Goal: Transaction & Acquisition: Book appointment/travel/reservation

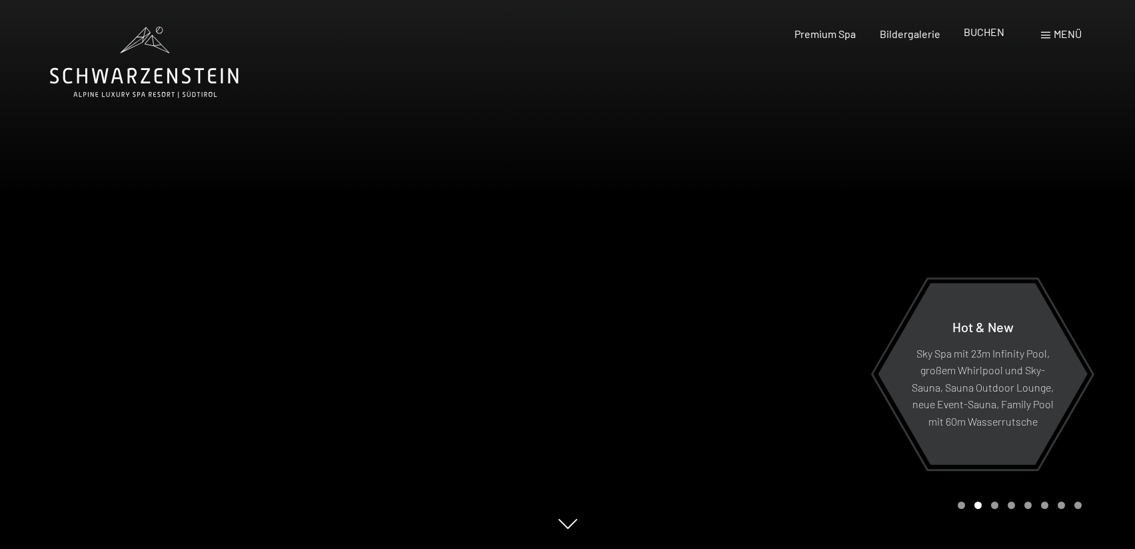
click at [981, 30] on span "BUCHEN" at bounding box center [984, 31] width 41 height 13
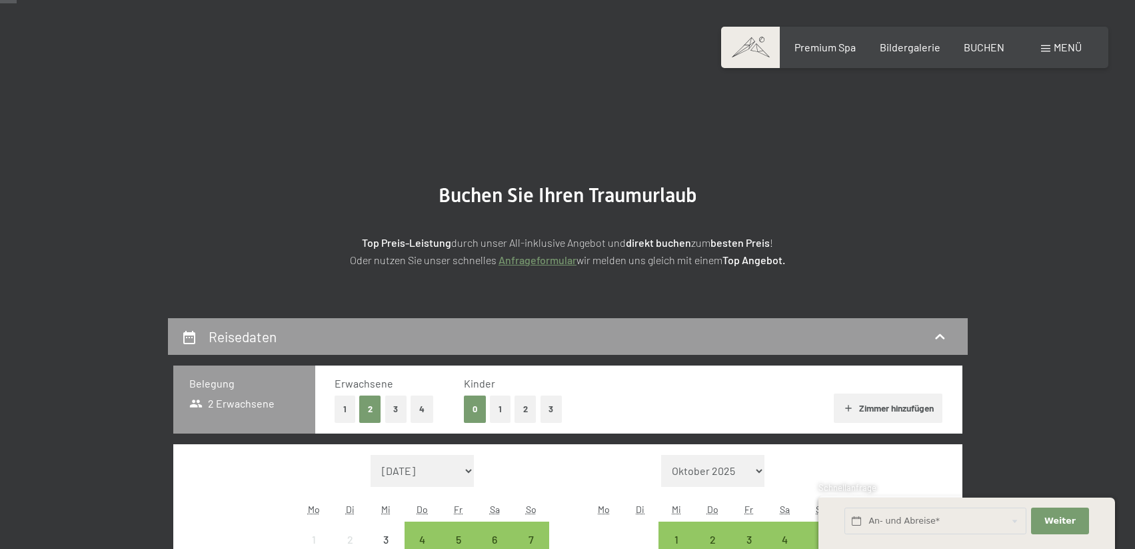
scroll to position [200, 0]
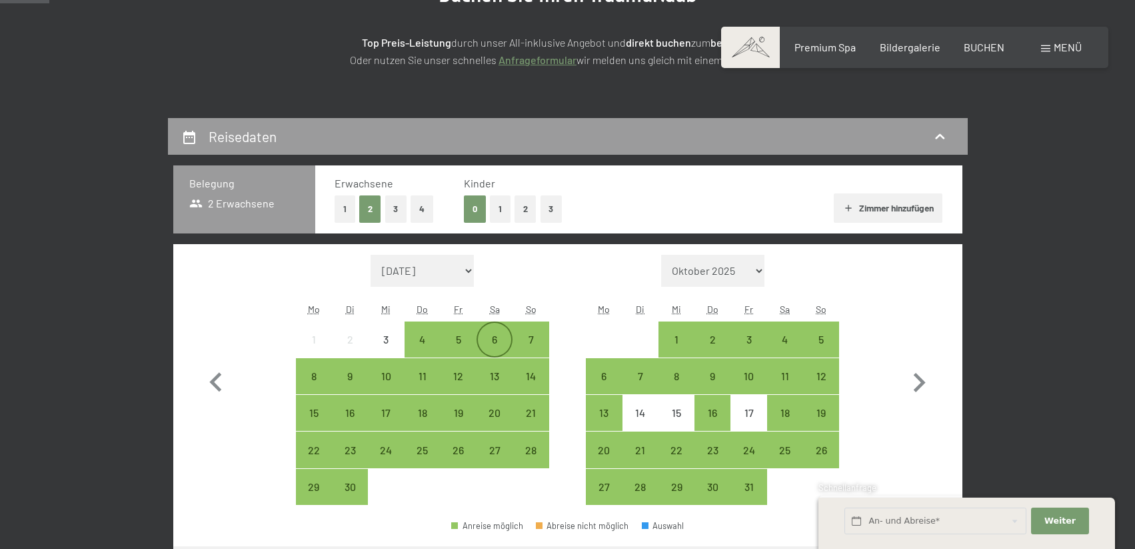
click at [495, 335] on div "6" at bounding box center [494, 350] width 33 height 33
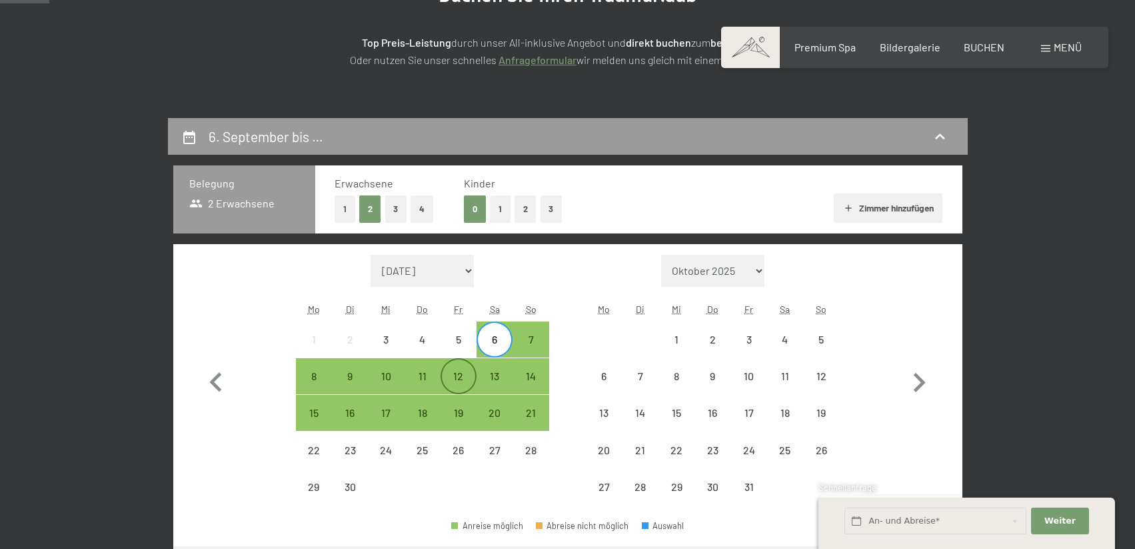
click at [456, 377] on div "12" at bounding box center [458, 387] width 33 height 33
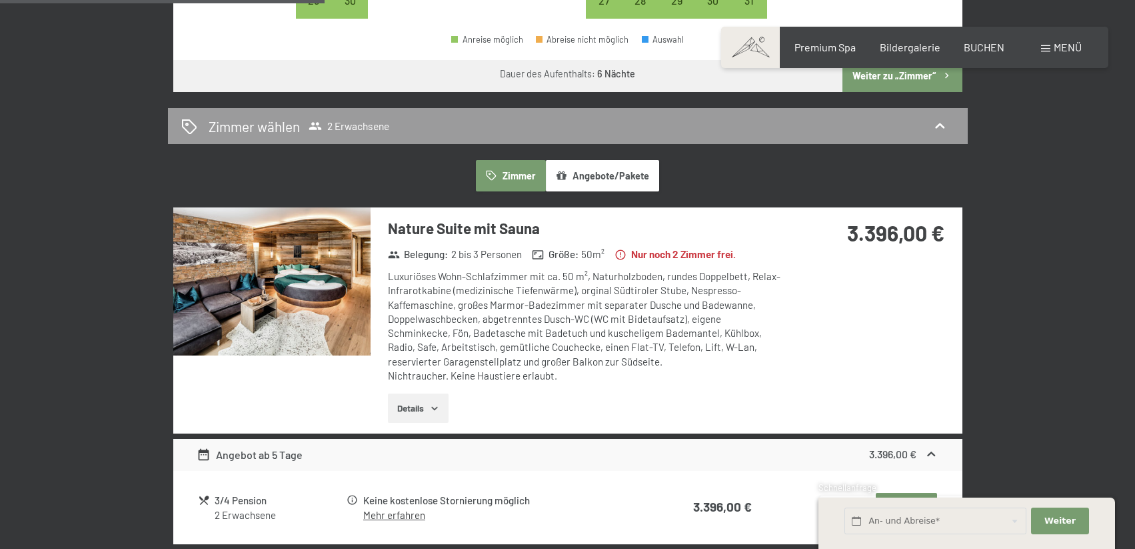
scroll to position [733, 0]
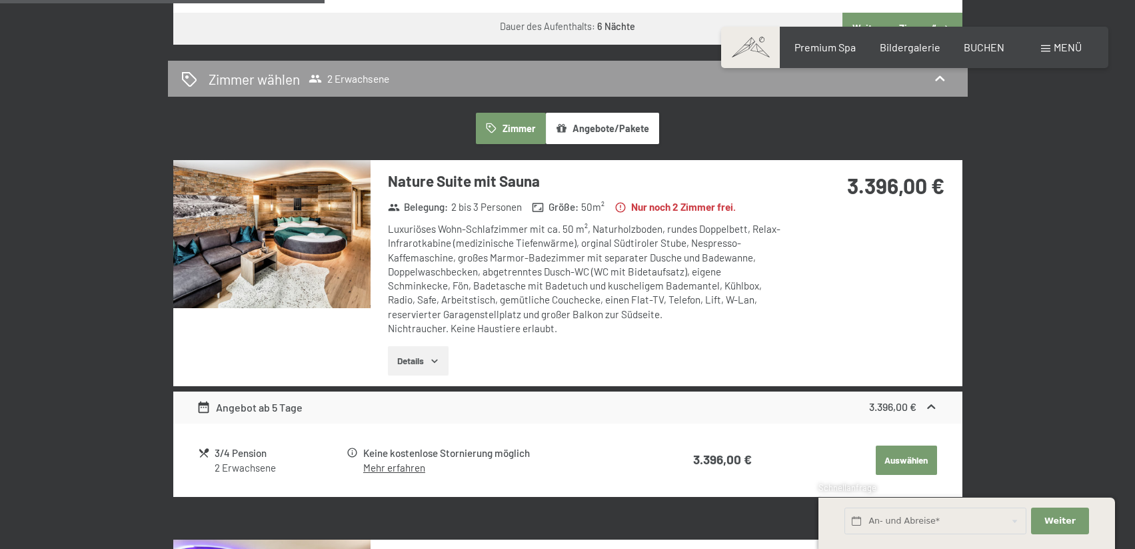
click at [439, 360] on icon "button" at bounding box center [434, 360] width 11 height 11
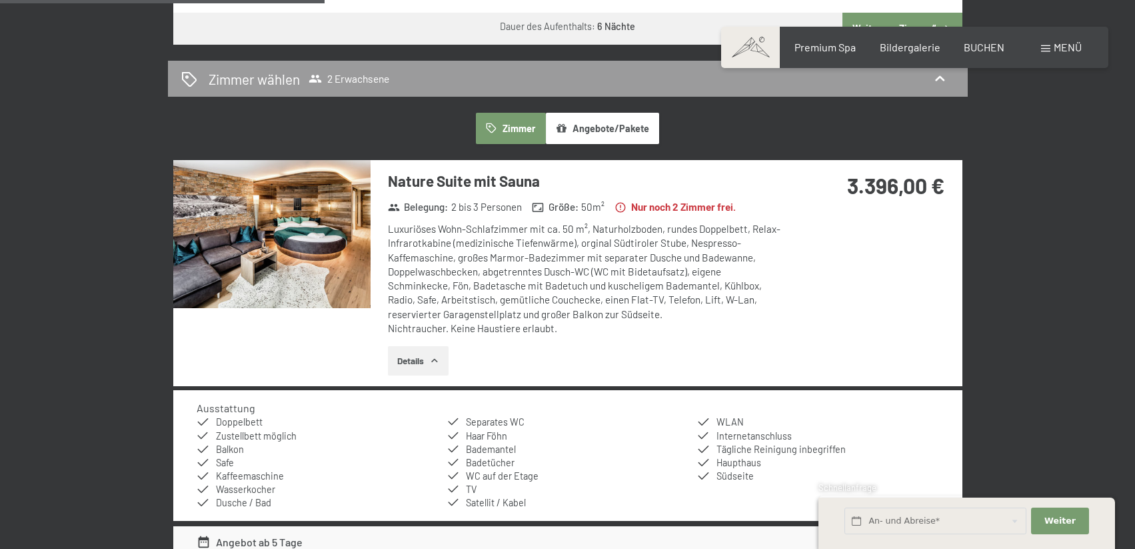
click at [432, 358] on icon "button" at bounding box center [434, 360] width 11 height 11
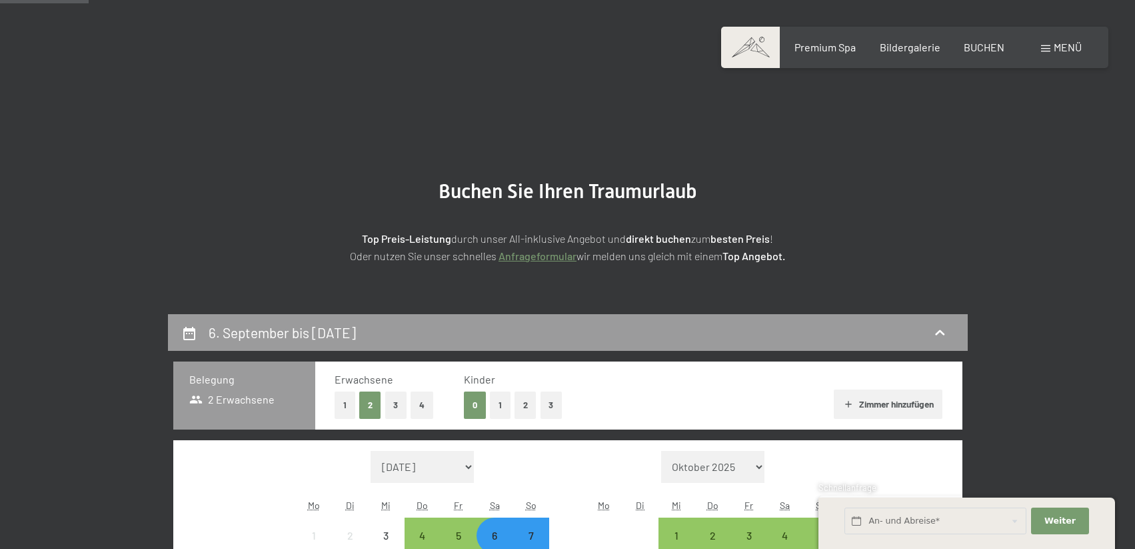
scroll to position [200, 0]
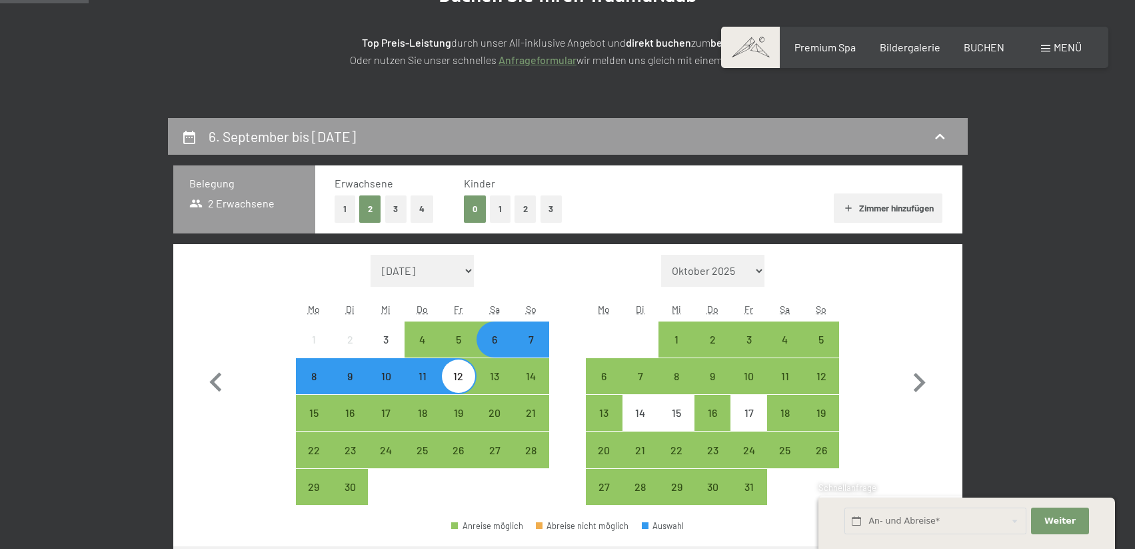
click at [527, 347] on div "7" at bounding box center [530, 350] width 33 height 33
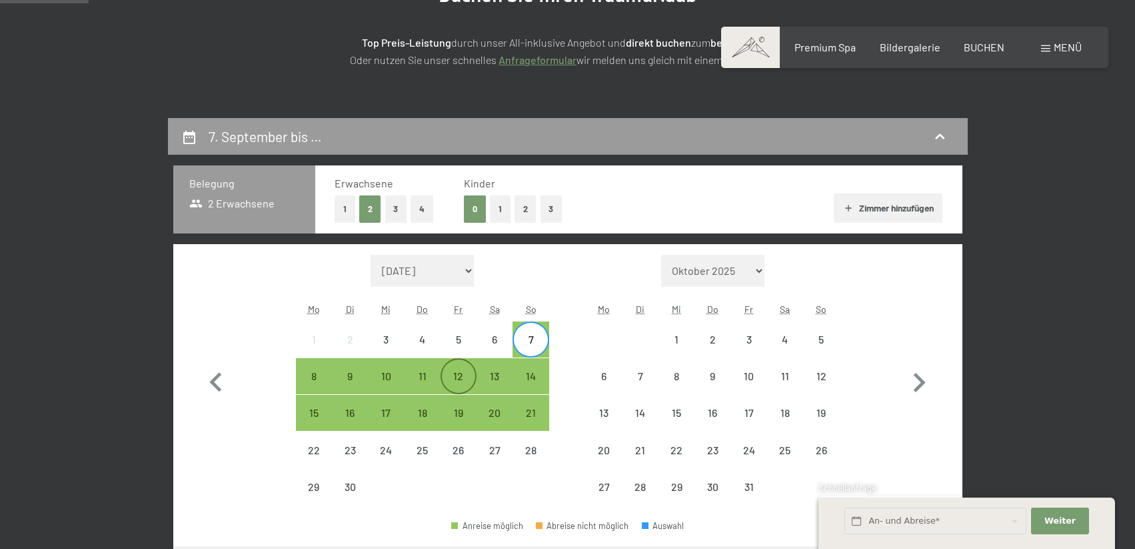
click at [458, 377] on div "12" at bounding box center [458, 387] width 33 height 33
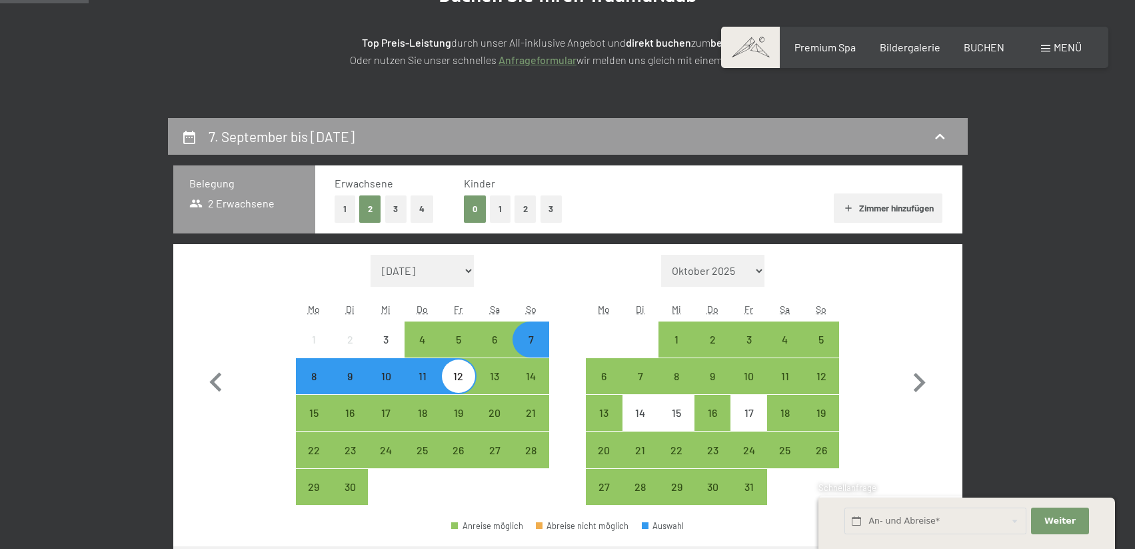
drag, startPoint x: 1052, startPoint y: 517, endPoint x: 1020, endPoint y: 454, distance: 70.4
click at [1050, 515] on span "Weiter" at bounding box center [1060, 521] width 31 height 12
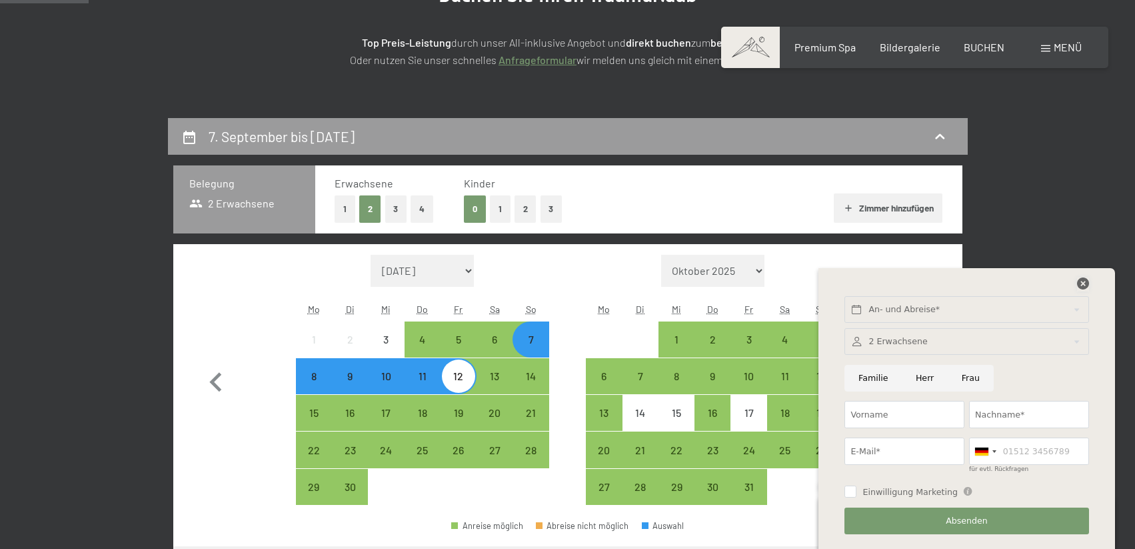
click at [1079, 286] on icon at bounding box center [1083, 283] width 12 height 12
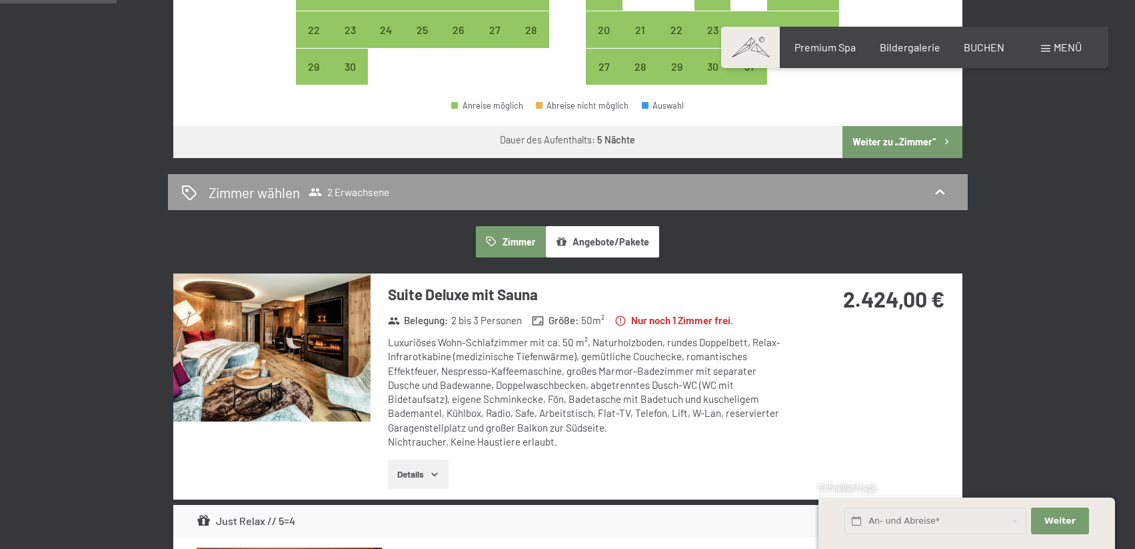
scroll to position [400, 0]
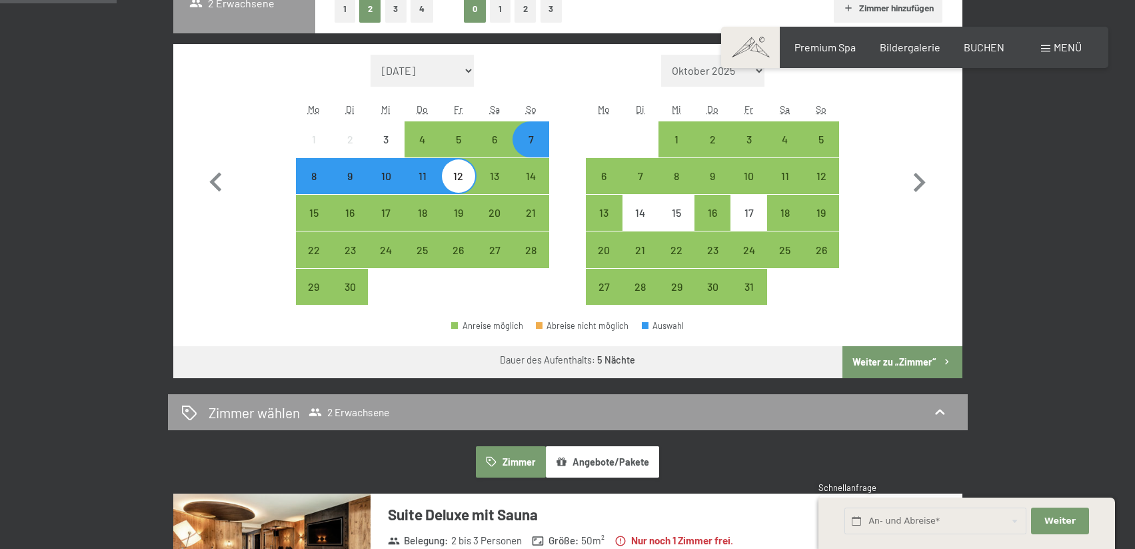
click at [888, 358] on button "Weiter zu „Zimmer“" at bounding box center [902, 362] width 119 height 32
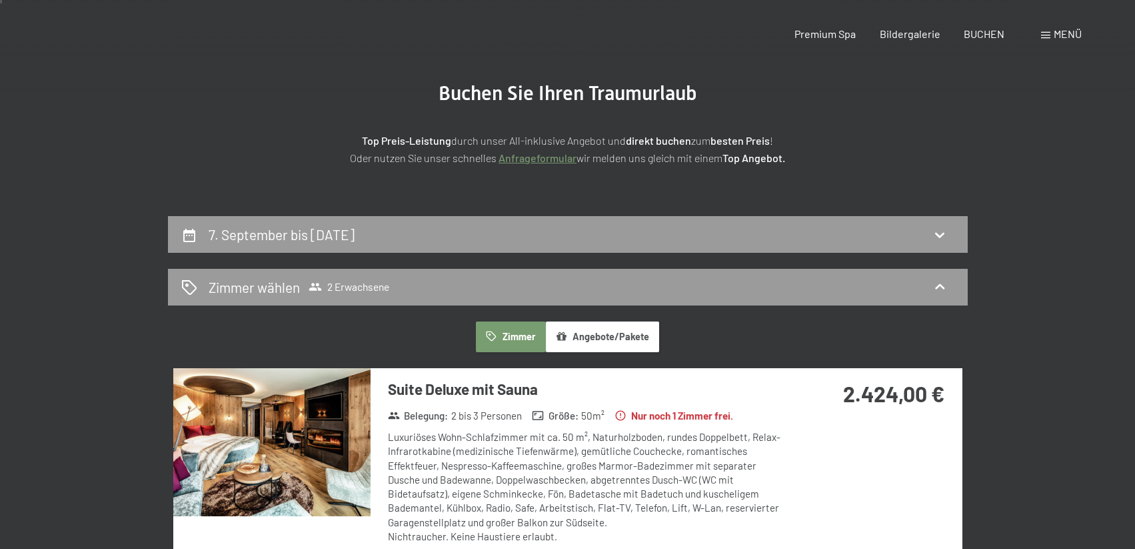
scroll to position [0, 0]
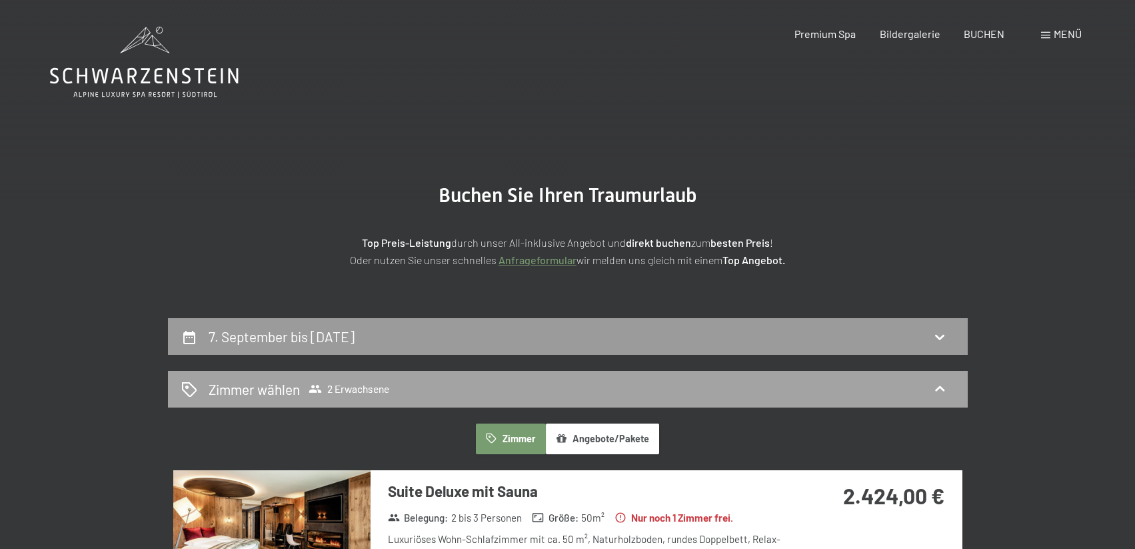
click at [372, 381] on span "Zimmer wählen 2 Erwachsene" at bounding box center [299, 388] width 181 height 19
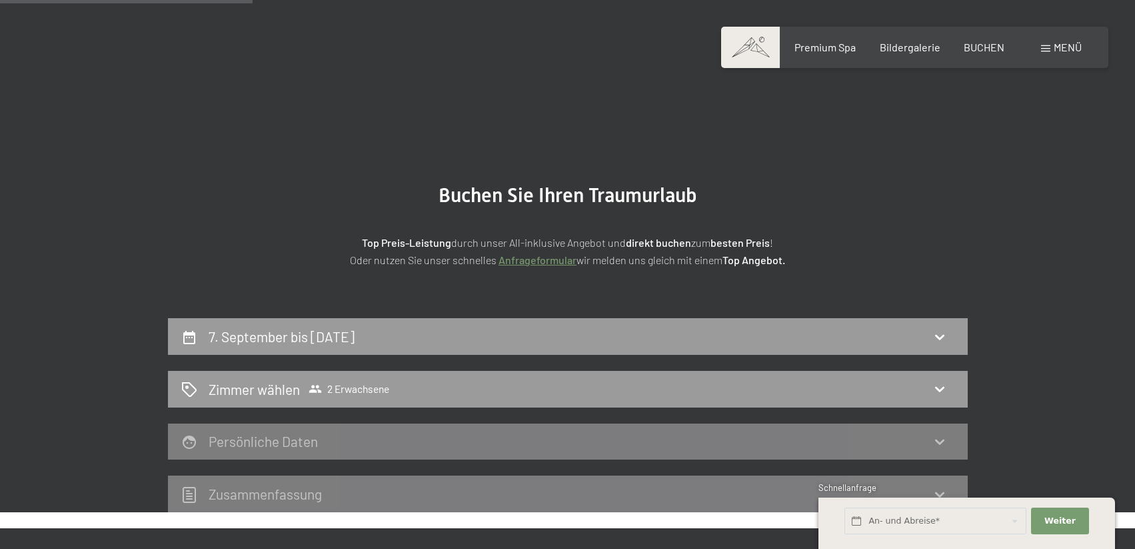
scroll to position [200, 0]
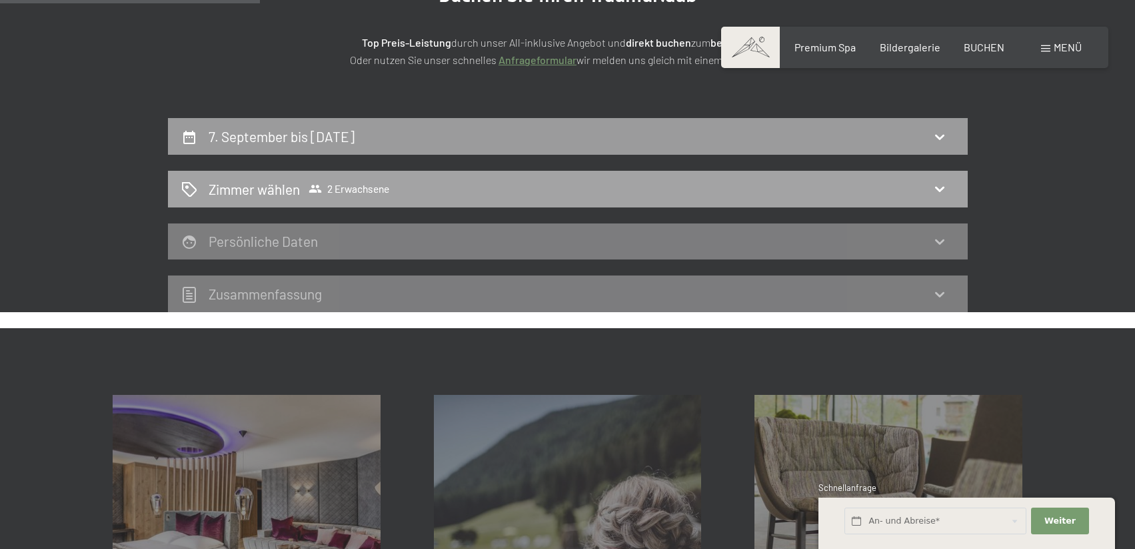
click at [341, 179] on div "Zimmer wählen 2 Erwachsene" at bounding box center [568, 189] width 800 height 37
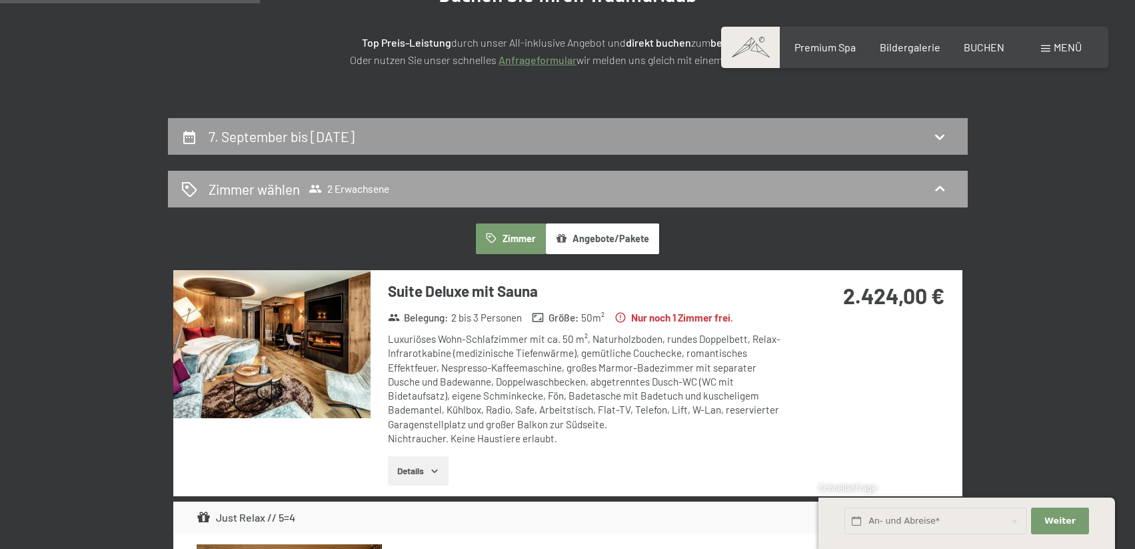
click at [368, 185] on span "2 Erwachsene" at bounding box center [349, 188] width 81 height 13
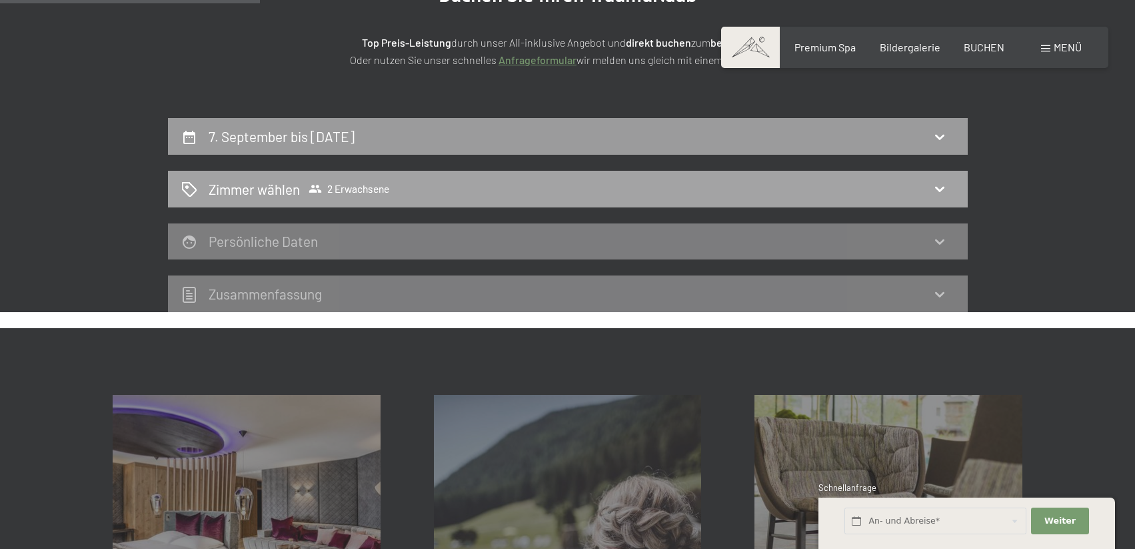
click at [368, 185] on span "2 Erwachsene" at bounding box center [349, 188] width 81 height 13
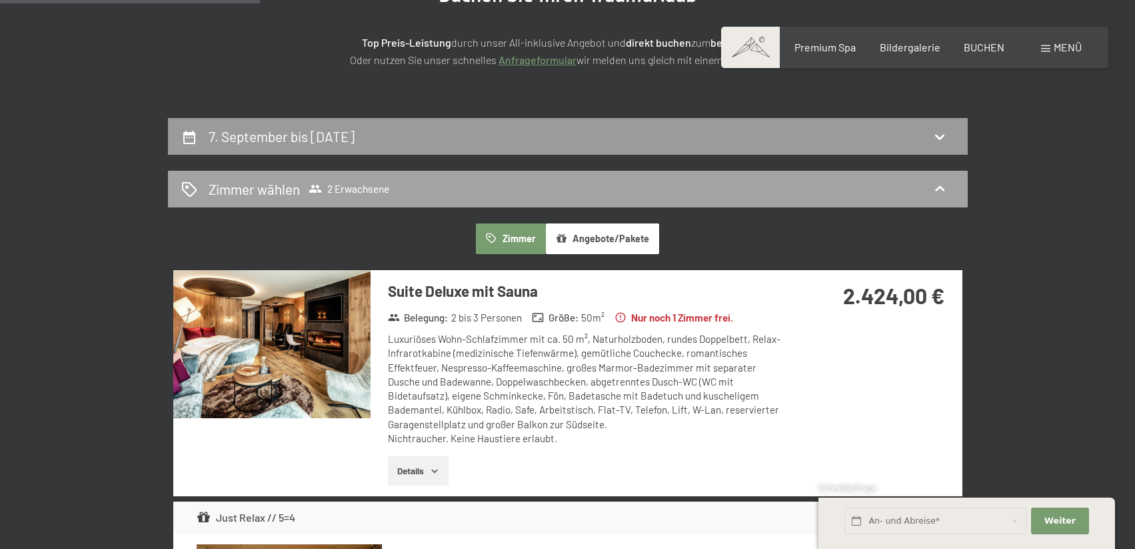
click at [943, 187] on icon at bounding box center [940, 189] width 16 height 16
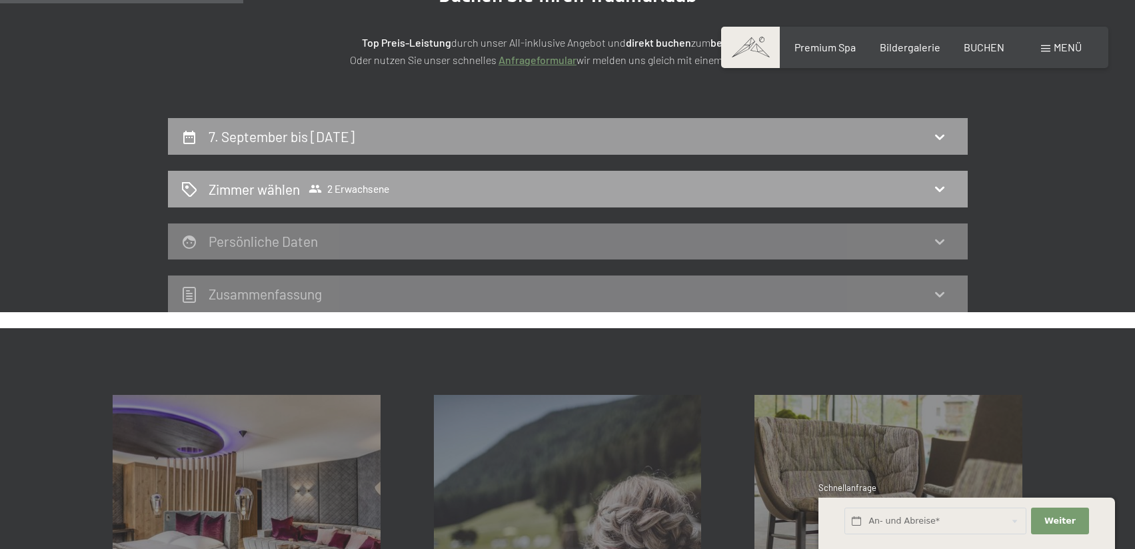
drag, startPoint x: 250, startPoint y: 183, endPoint x: 239, endPoint y: 186, distance: 11.6
click at [238, 187] on h2 "Zimmer wählen" at bounding box center [254, 188] width 91 height 19
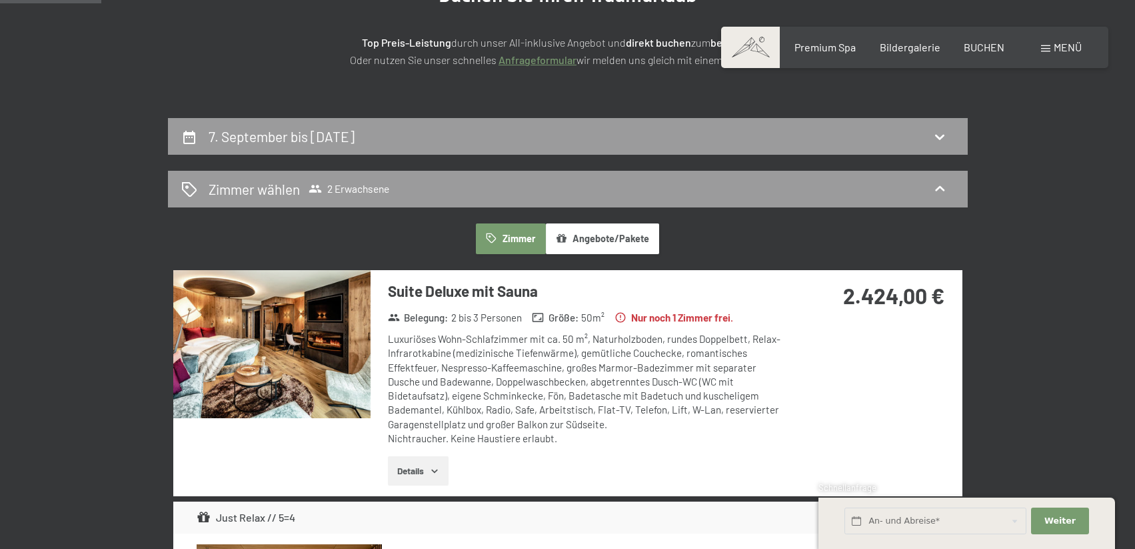
scroll to position [600, 0]
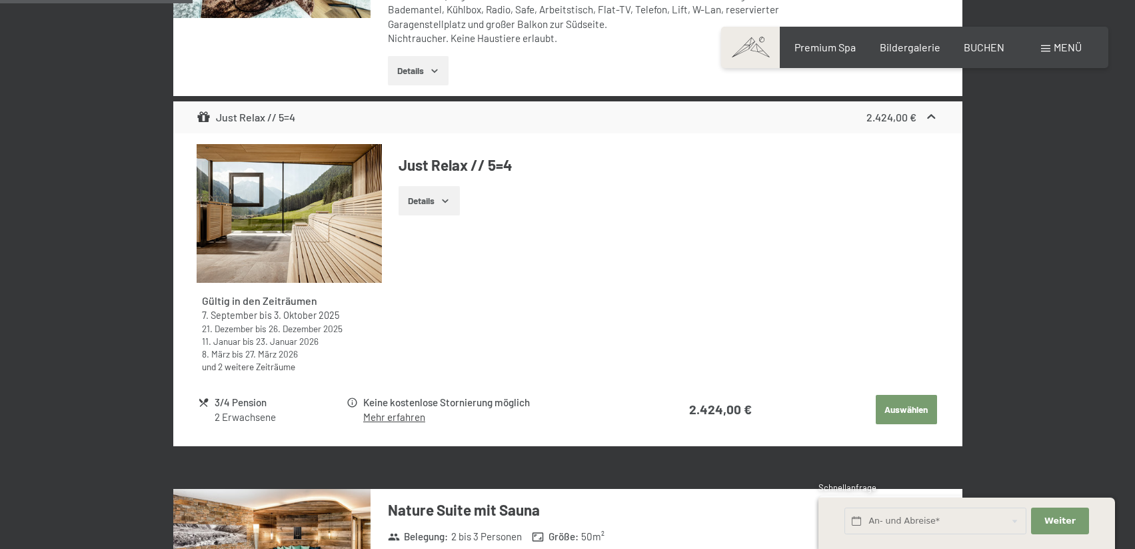
click at [438, 202] on button "Details" at bounding box center [429, 200] width 61 height 29
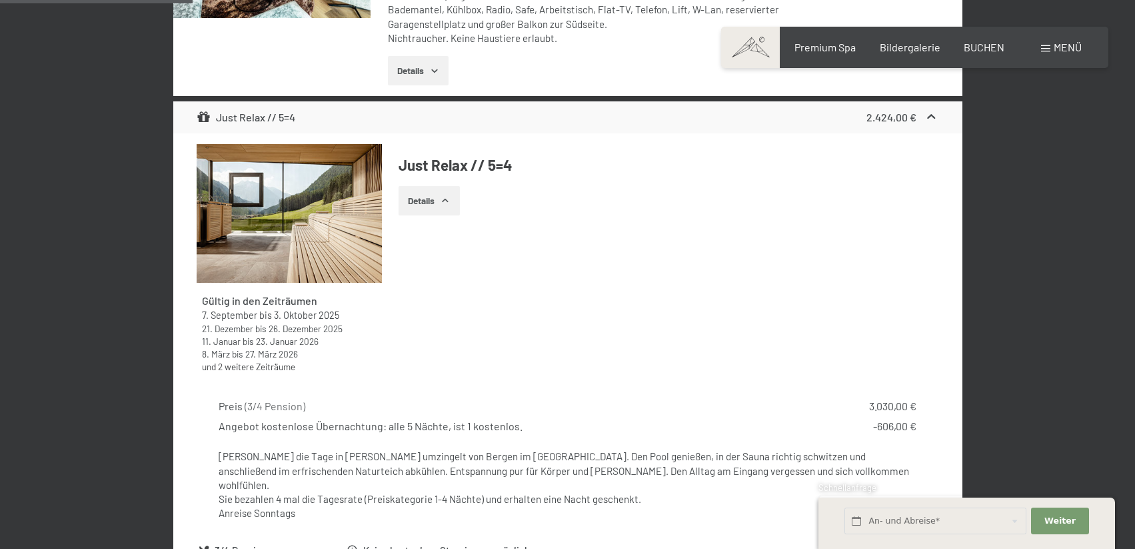
click at [447, 203] on icon "button" at bounding box center [445, 200] width 11 height 11
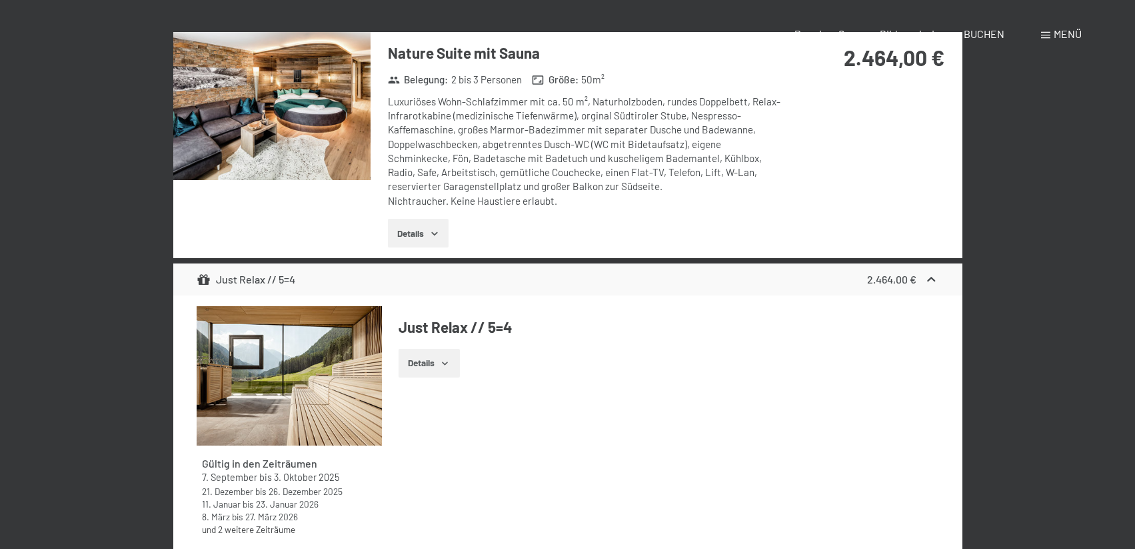
scroll to position [0, 0]
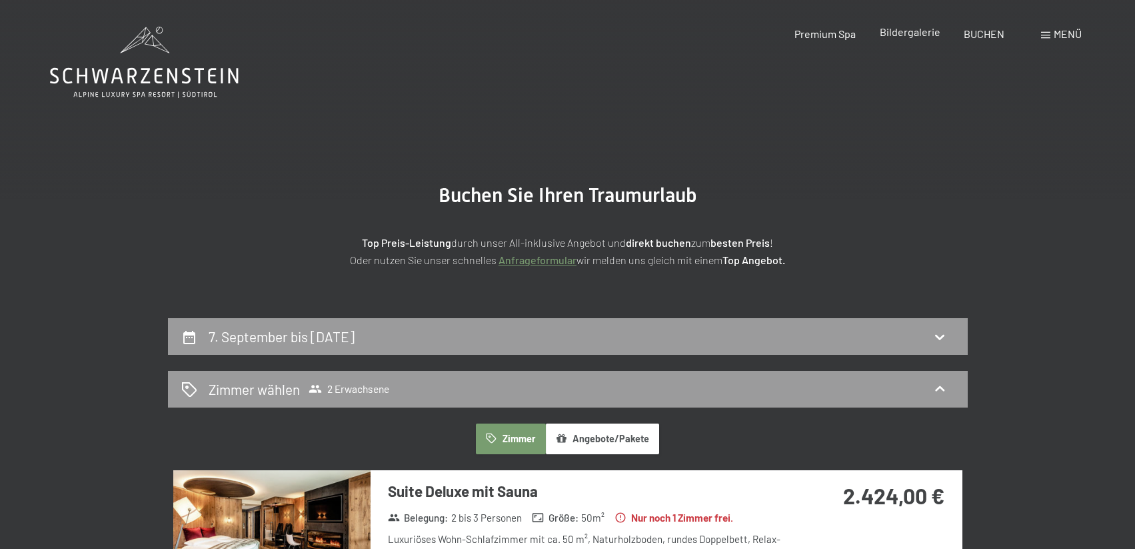
click at [893, 35] on span "Bildergalerie" at bounding box center [910, 31] width 61 height 13
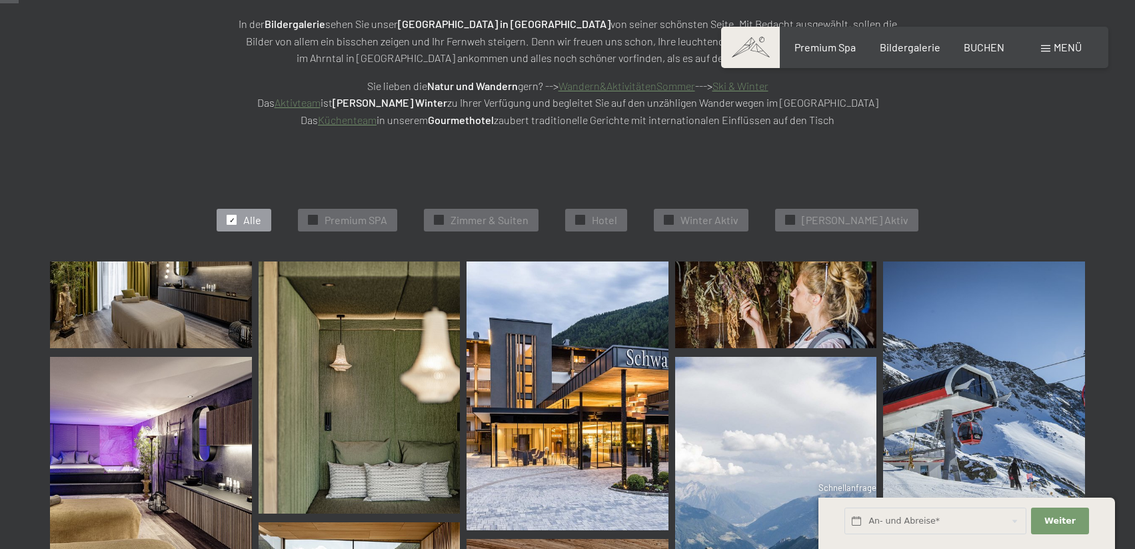
scroll to position [267, 0]
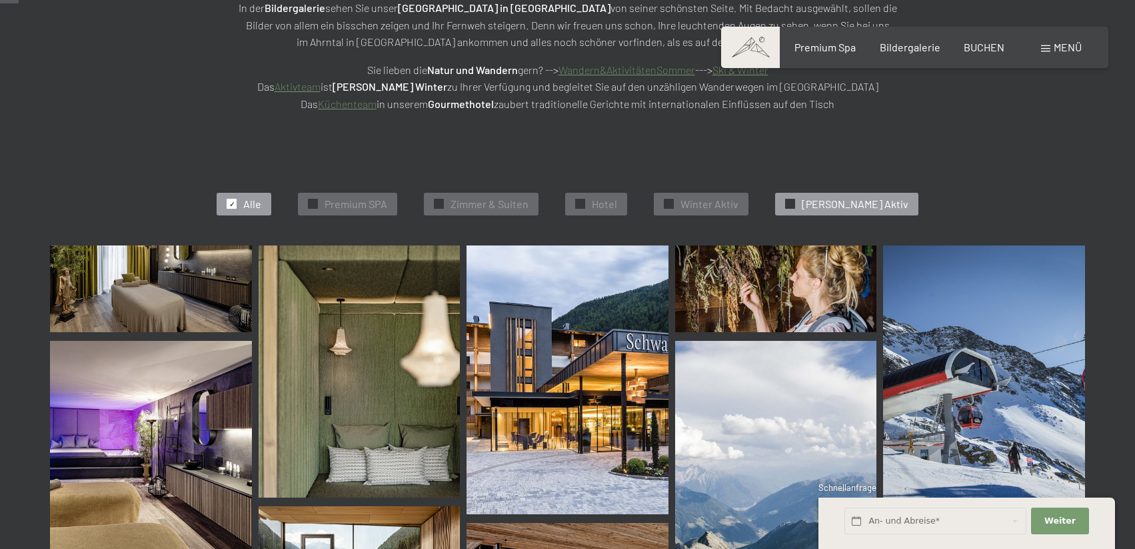
click at [837, 206] on span "Sommer Aktiv" at bounding box center [855, 204] width 107 height 15
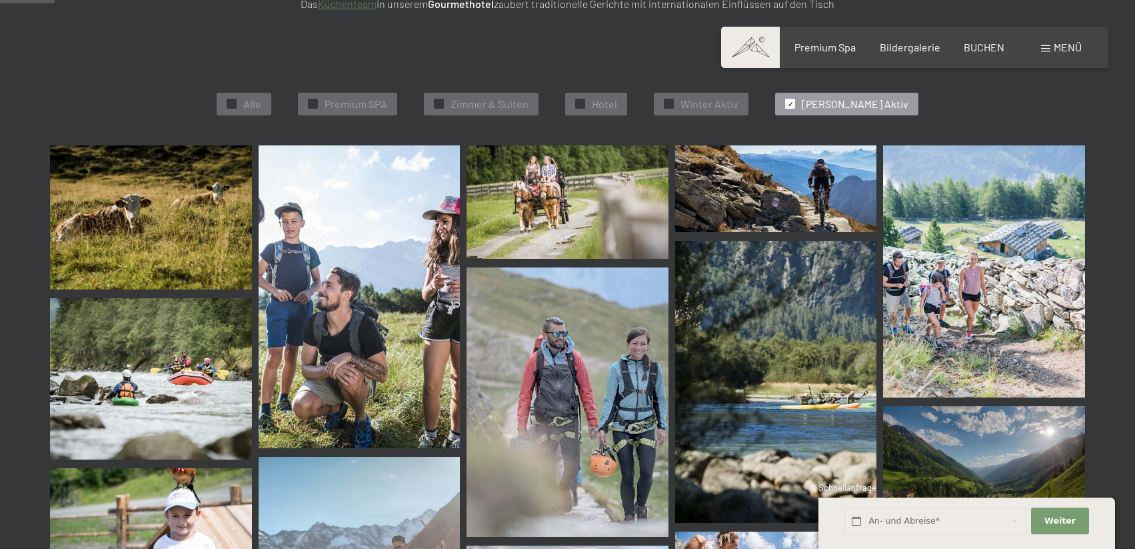
scroll to position [33, 0]
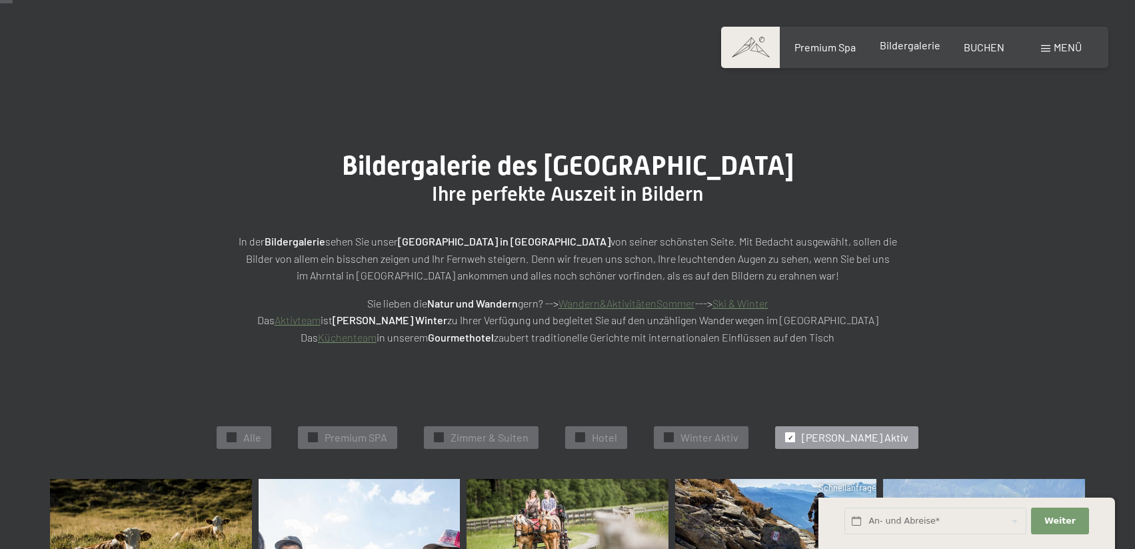
click at [919, 51] on div "Bildergalerie" at bounding box center [910, 45] width 61 height 15
click at [593, 435] on div "✓ Hotel" at bounding box center [596, 437] width 62 height 23
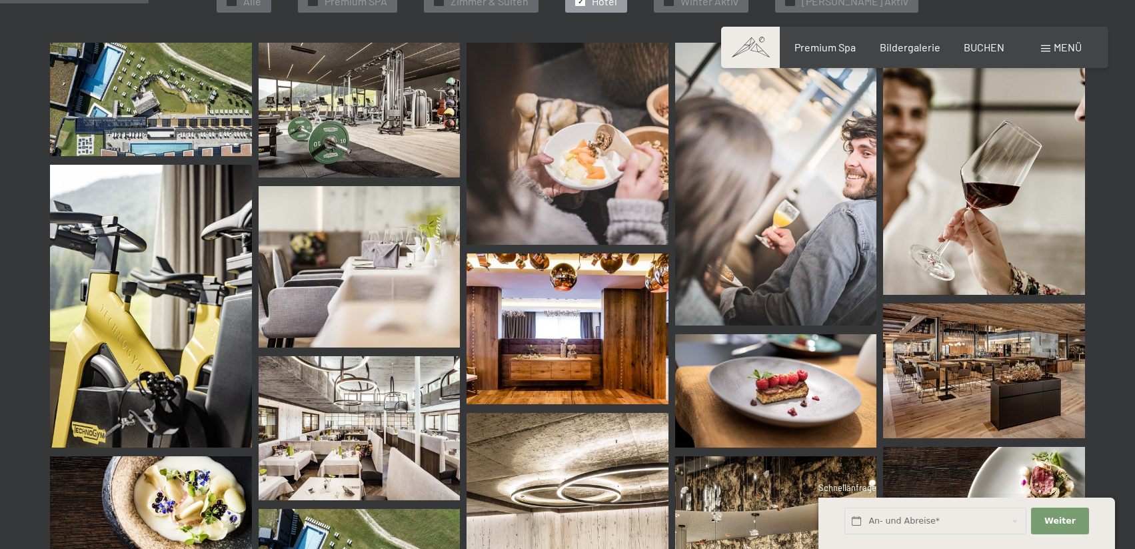
scroll to position [3, 0]
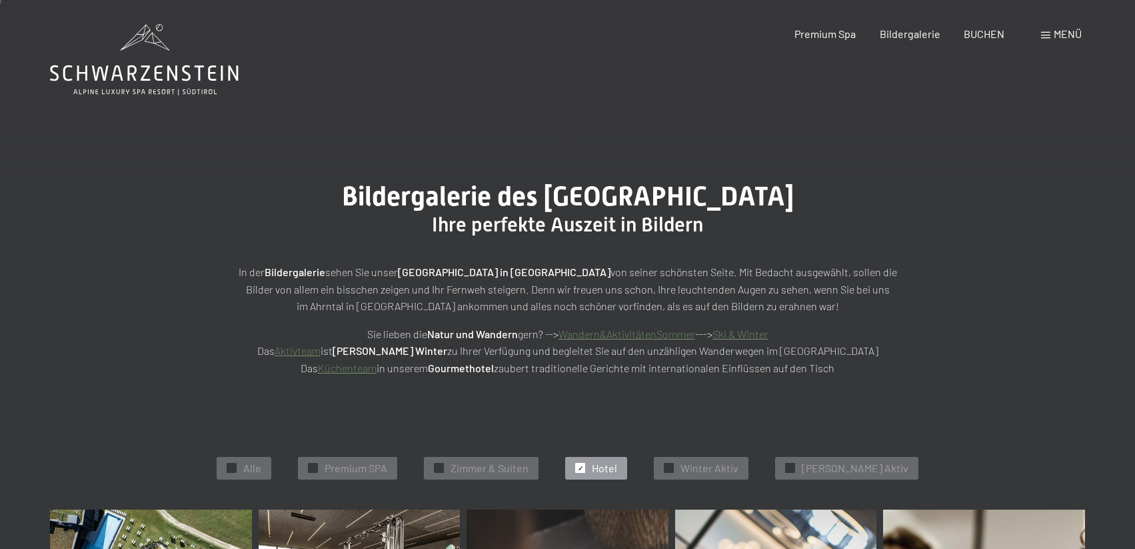
drag, startPoint x: 176, startPoint y: 261, endPoint x: 159, endPoint y: 257, distance: 17.1
click at [157, 258] on div "Bildergalerie des Hotel Schwarzenstein Luttach Ihre perfekte Auszeit in Bildern…" at bounding box center [567, 279] width 1135 height 296
click at [256, 462] on div "✓ Alle" at bounding box center [244, 468] width 55 height 23
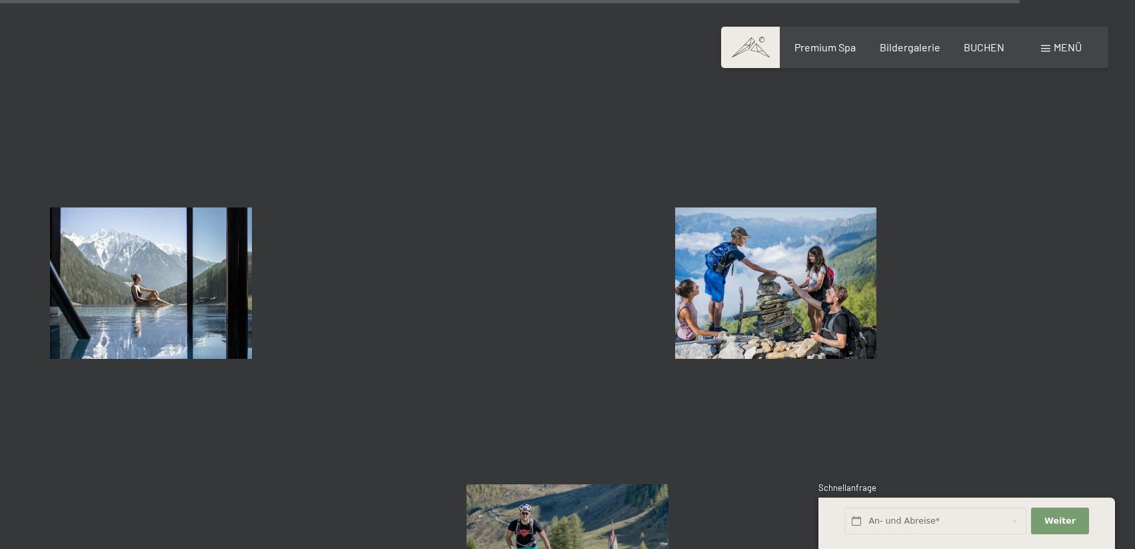
scroll to position [7602, 0]
